Goal: Find specific page/section: Find specific page/section

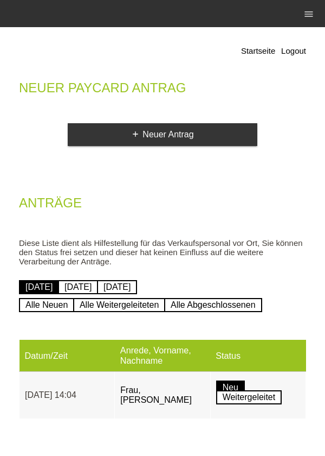
click at [301, 18] on li "menu" at bounding box center [309, 14] width 22 height 28
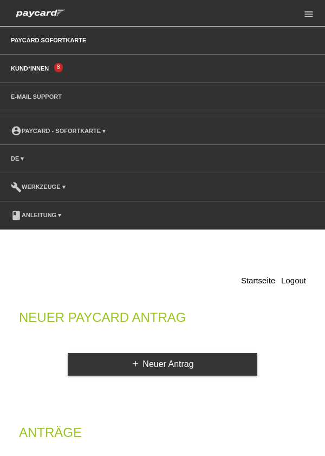
click at [37, 69] on link "Kund*innen" at bounding box center [29, 68] width 49 height 7
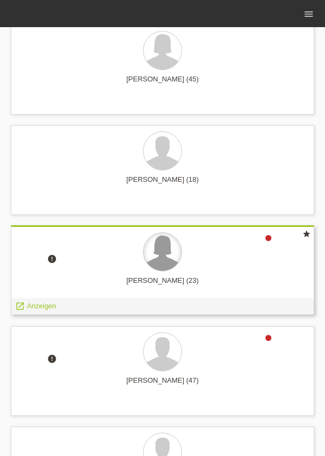
scroll to position [652, 0]
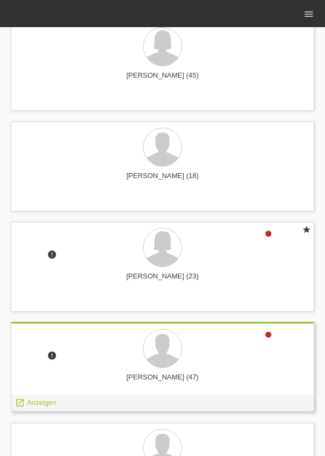
click at [144, 363] on div at bounding box center [163, 349] width 286 height 41
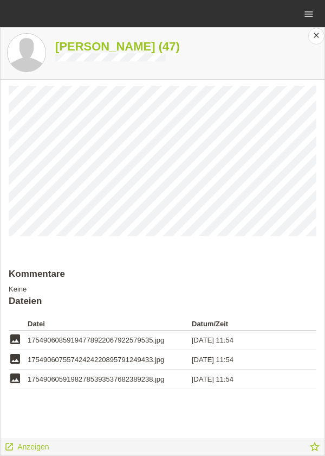
click at [311, 35] on div "close" at bounding box center [317, 36] width 16 height 17
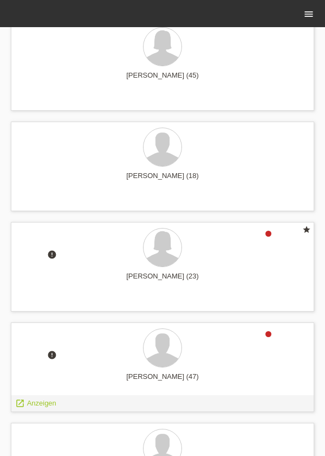
click at [309, 12] on icon "menu" at bounding box center [309, 14] width 11 height 11
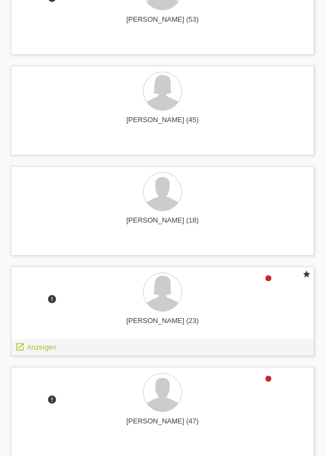
scroll to position [855, 0]
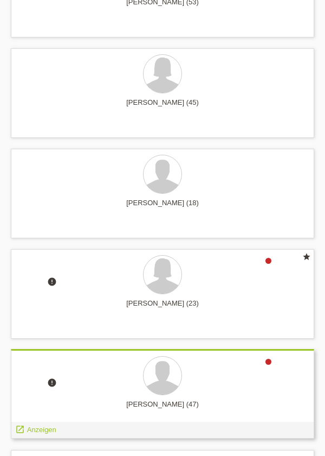
click at [91, 413] on div "[PERSON_NAME] (47)" at bounding box center [163, 408] width 286 height 17
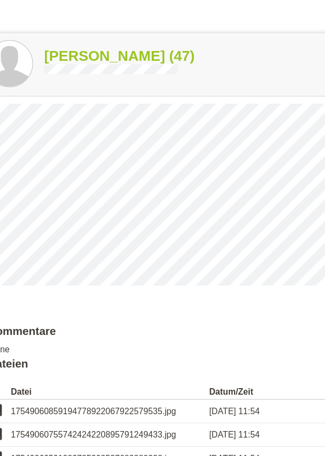
scroll to position [850, 0]
